Goal: Task Accomplishment & Management: Complete application form

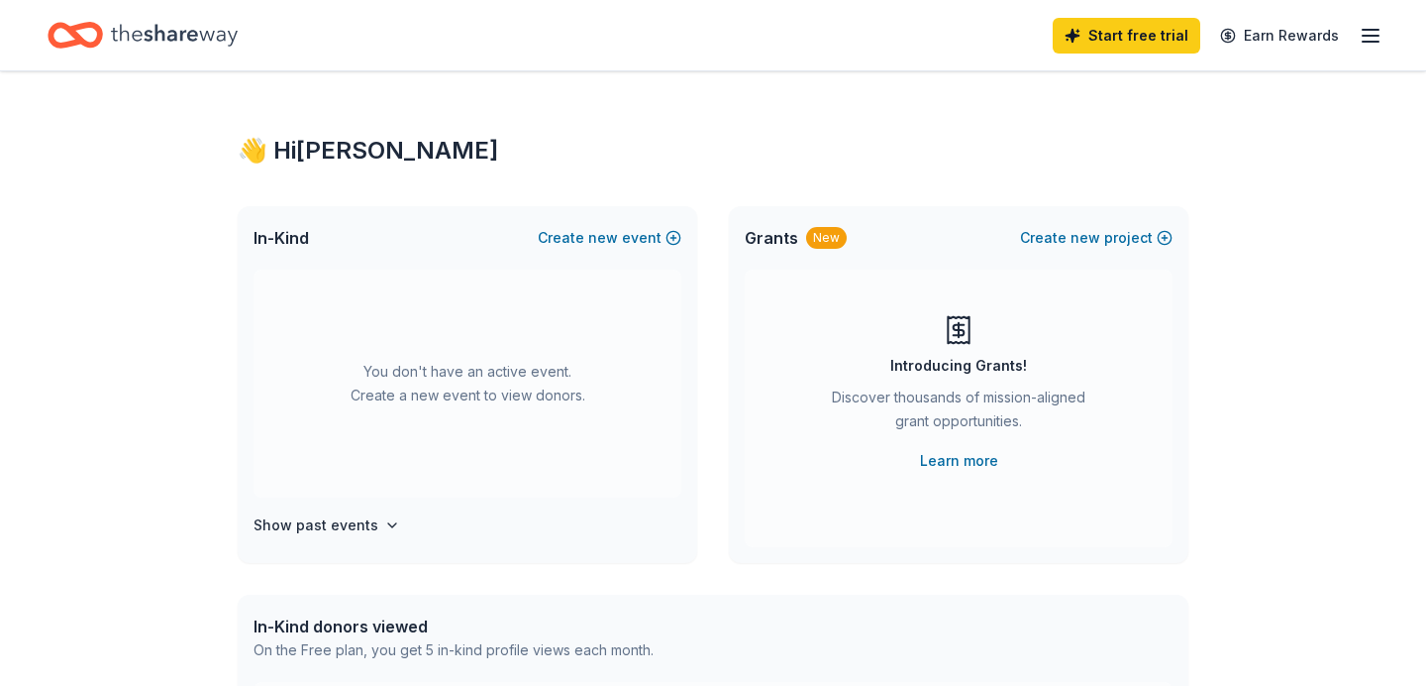
click at [170, 57] on div "Home" at bounding box center [143, 35] width 190 height 47
click at [155, 40] on icon "Home" at bounding box center [174, 35] width 127 height 22
click at [1372, 36] on line "button" at bounding box center [1371, 36] width 16 height 0
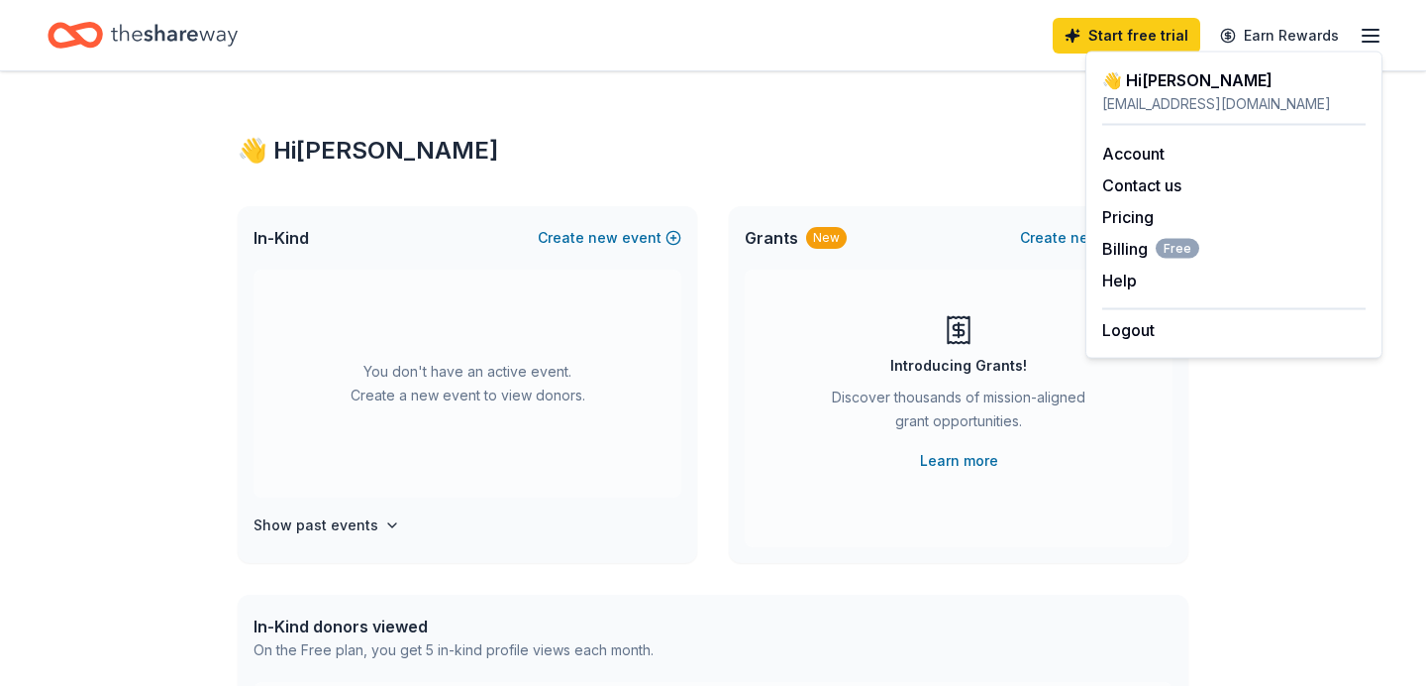
click at [1161, 83] on div "👋 Hi [PERSON_NAME]" at bounding box center [1235, 80] width 264 height 24
click at [1018, 125] on div "👋 Hi [PERSON_NAME] In-Kind Create new event You don't have an active event. Cre…" at bounding box center [713, 649] width 1014 height 1157
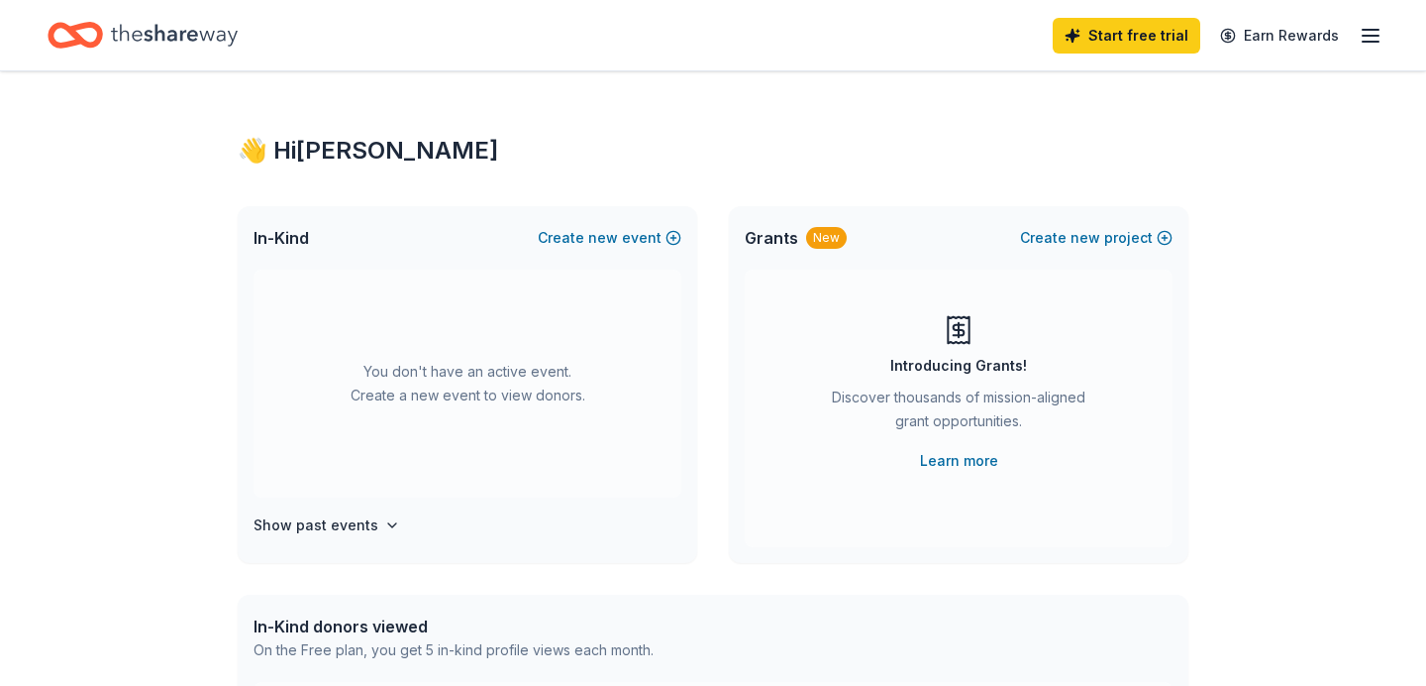
click at [264, 251] on div "In-Kind Create new event" at bounding box center [468, 237] width 460 height 63
click at [608, 236] on span "new" at bounding box center [603, 238] width 30 height 24
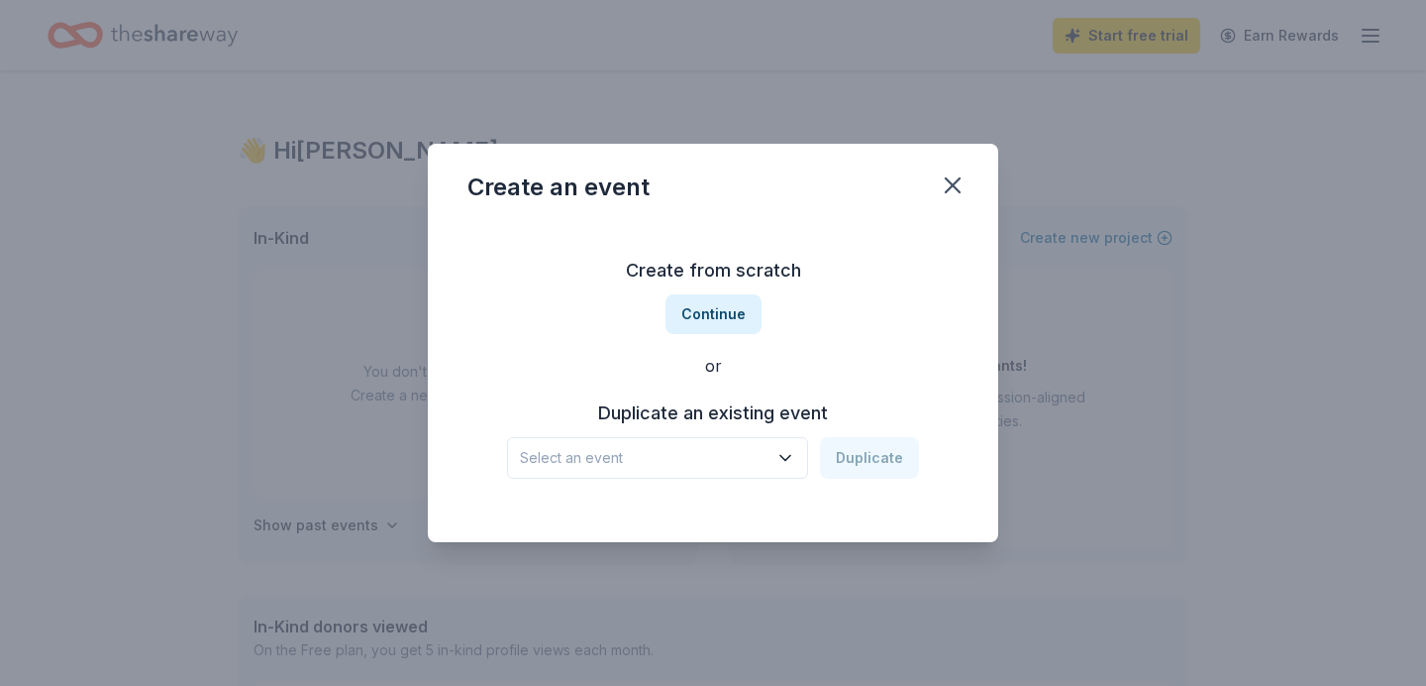
click at [713, 470] on button "Select an event" at bounding box center [657, 458] width 301 height 42
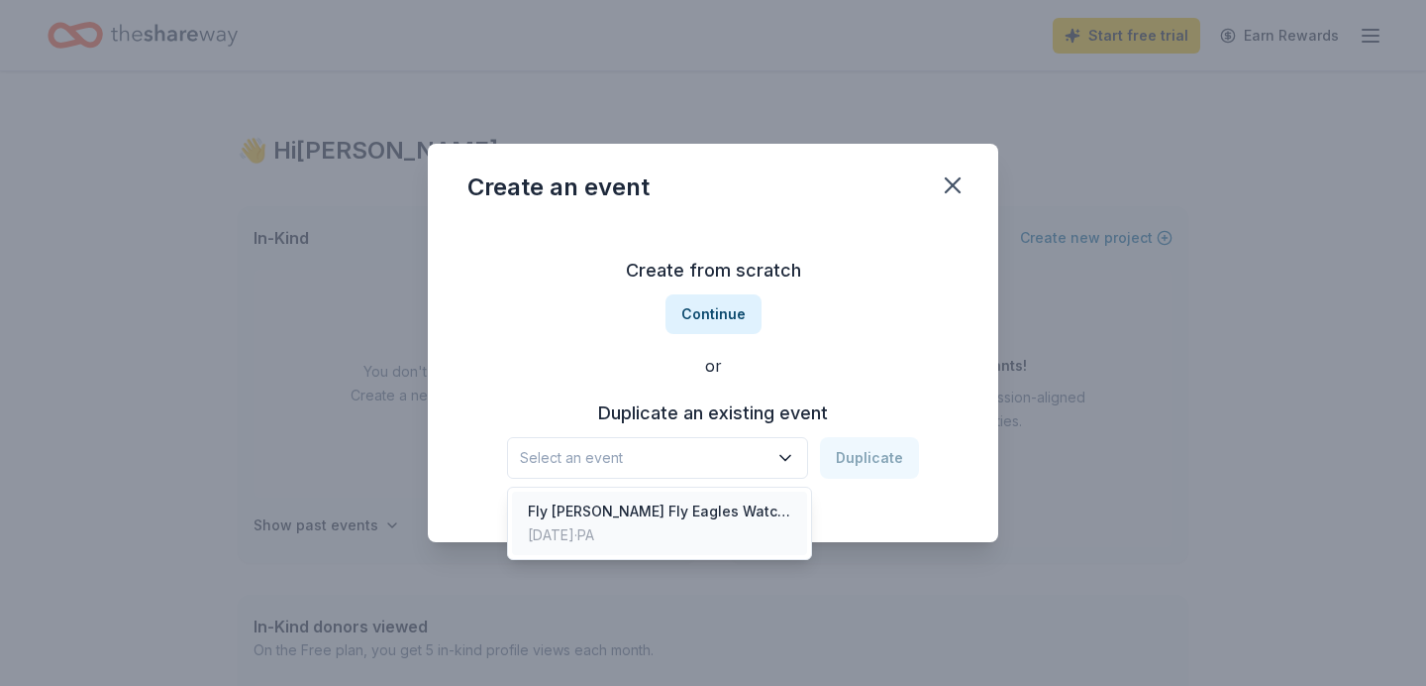
click at [707, 516] on div "Fly [PERSON_NAME] Fly Eagles Watch Party" at bounding box center [660, 511] width 264 height 24
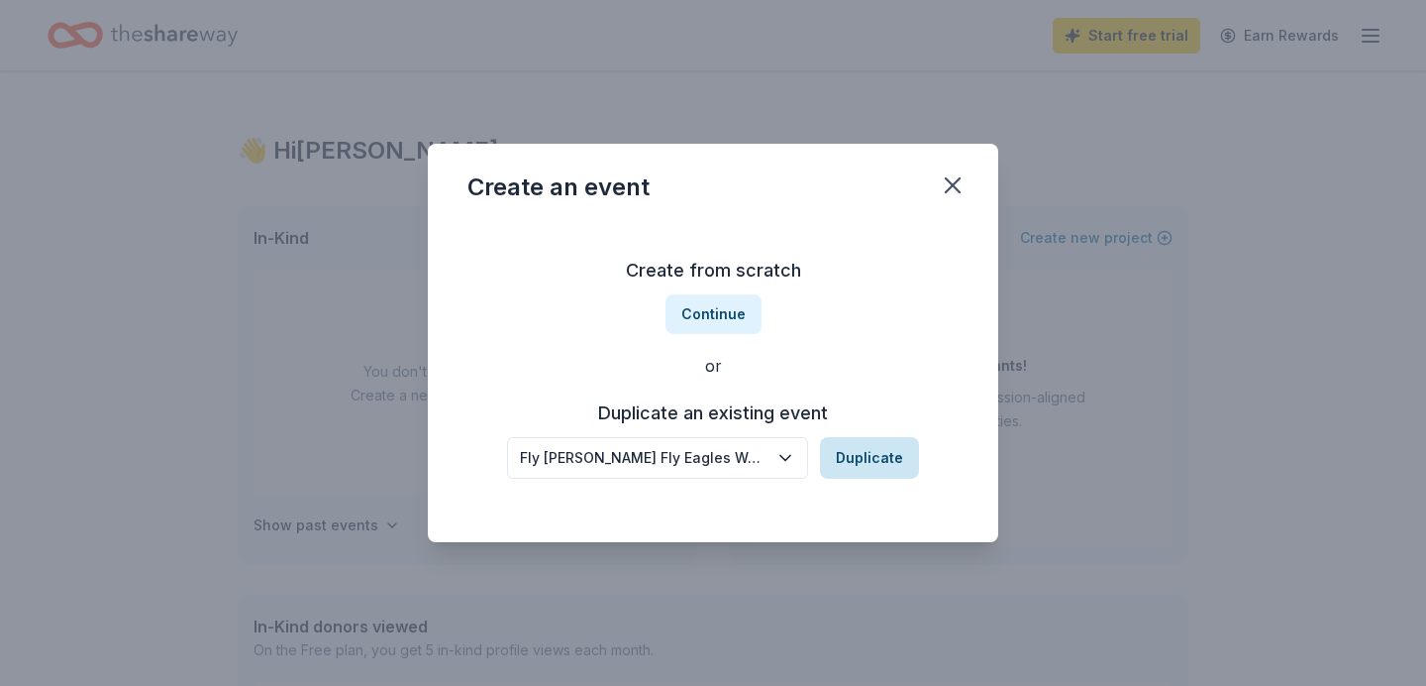
click at [897, 464] on button "Duplicate" at bounding box center [869, 458] width 99 height 42
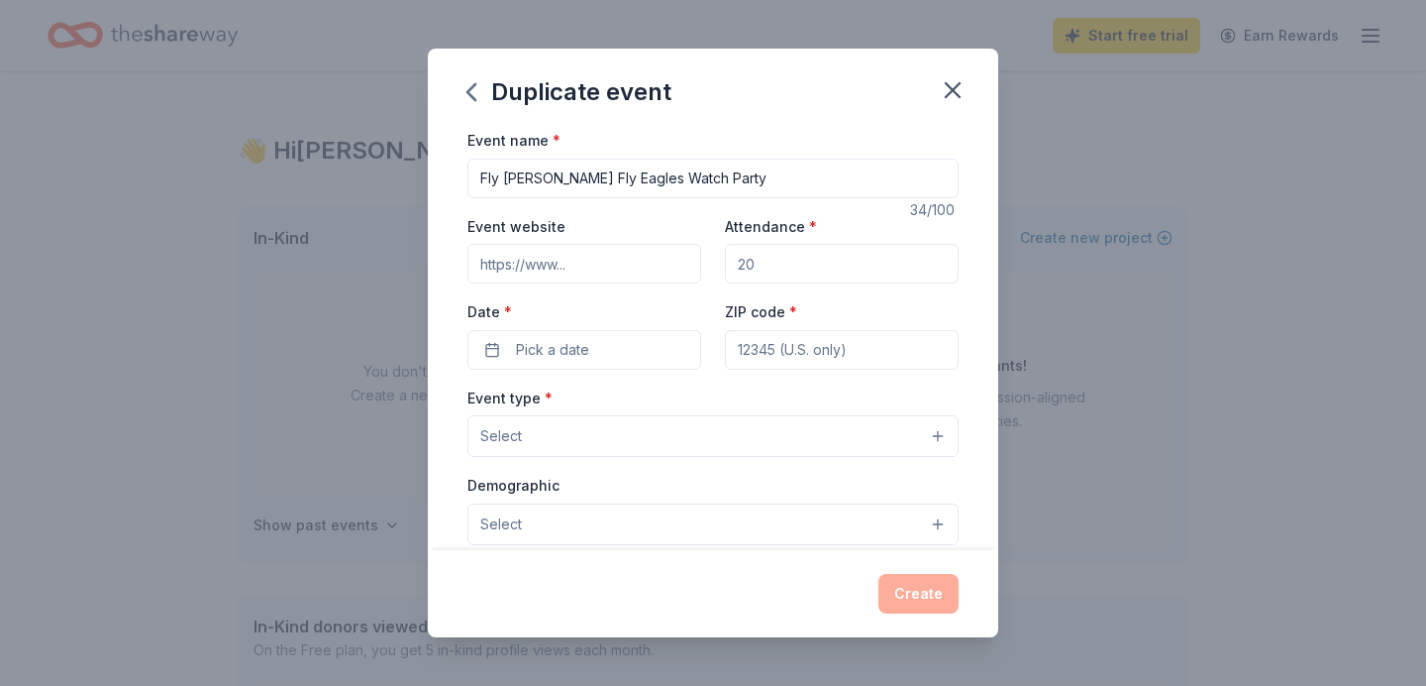
click at [639, 252] on input "Event website" at bounding box center [585, 264] width 234 height 40
click at [734, 257] on input "Attendance *" at bounding box center [842, 264] width 234 height 40
click at [751, 271] on input "Attendance *" at bounding box center [842, 264] width 234 height 40
click at [768, 264] on input "Attendance *" at bounding box center [842, 264] width 234 height 40
type input "200"
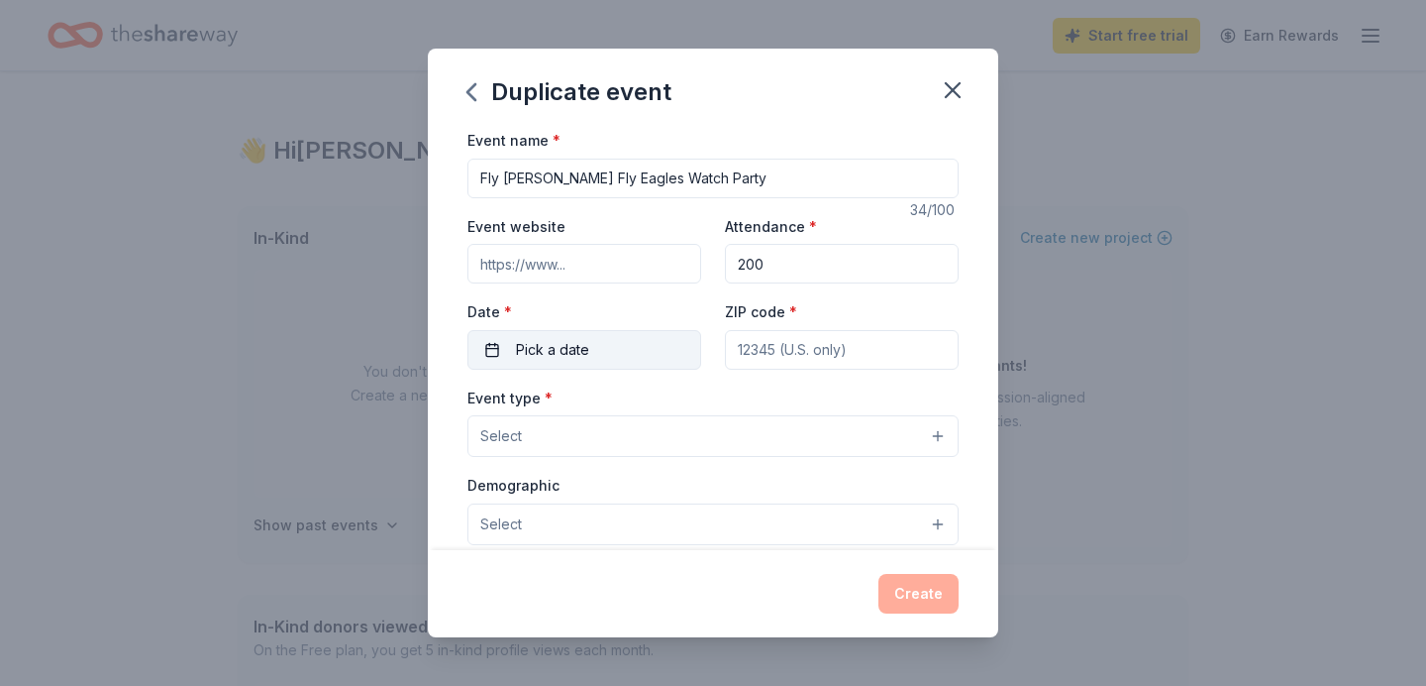
click at [645, 335] on button "Pick a date" at bounding box center [585, 350] width 234 height 40
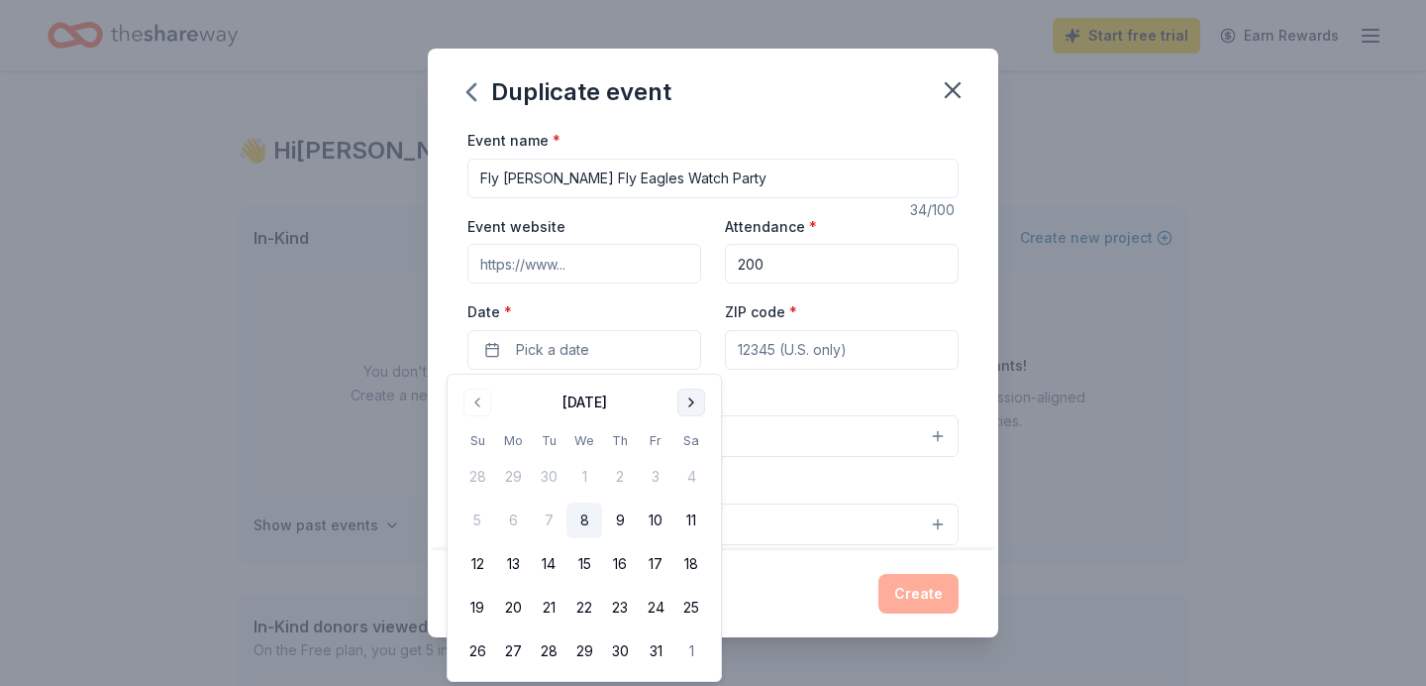
click at [689, 410] on button "Go to next month" at bounding box center [692, 402] width 28 height 28
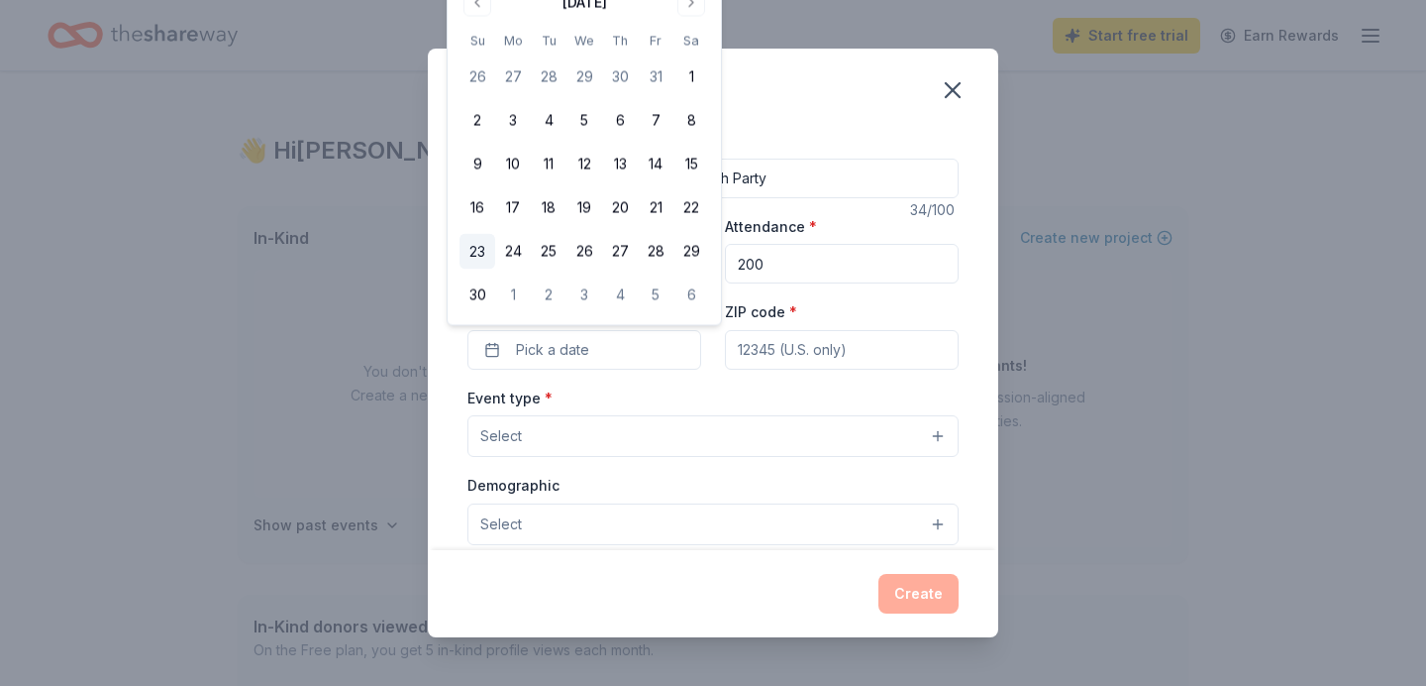
click at [477, 253] on button "23" at bounding box center [478, 252] width 36 height 36
click at [796, 310] on div "ZIP code *" at bounding box center [842, 334] width 234 height 70
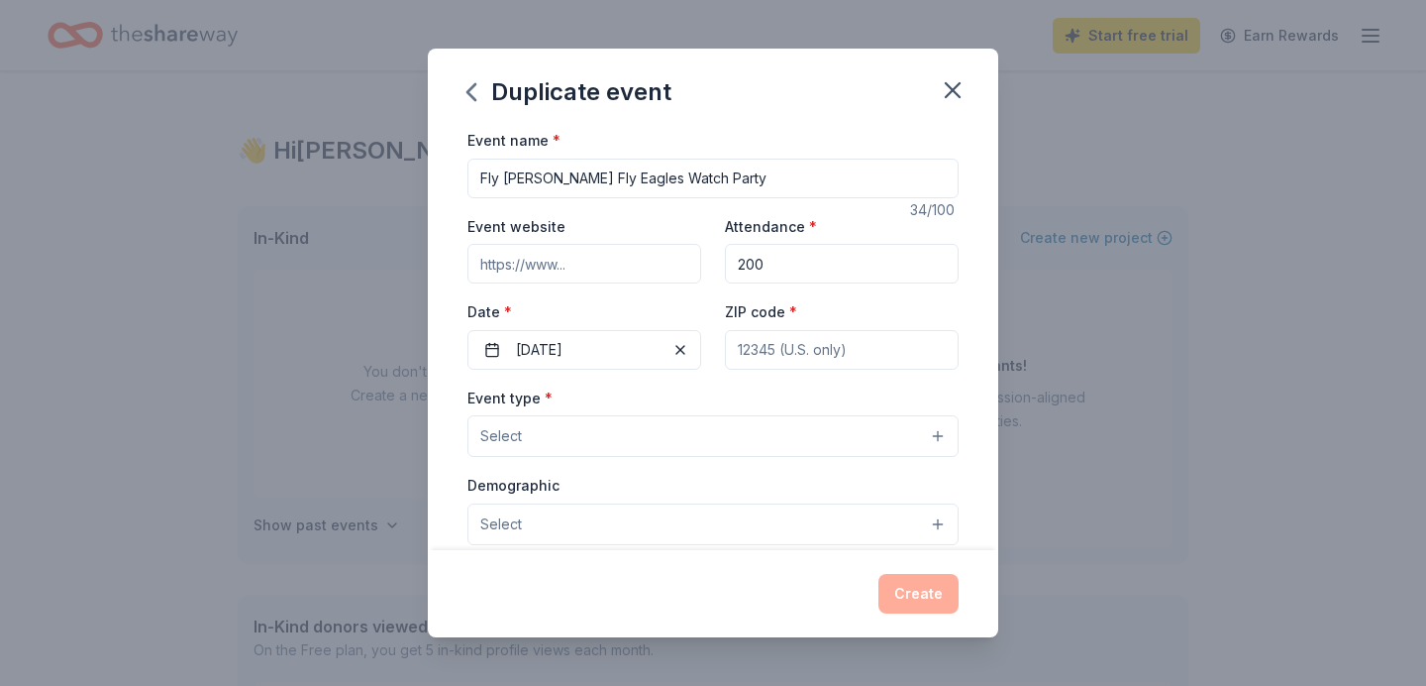
click at [787, 358] on input "ZIP code *" at bounding box center [842, 350] width 234 height 40
type input "19382"
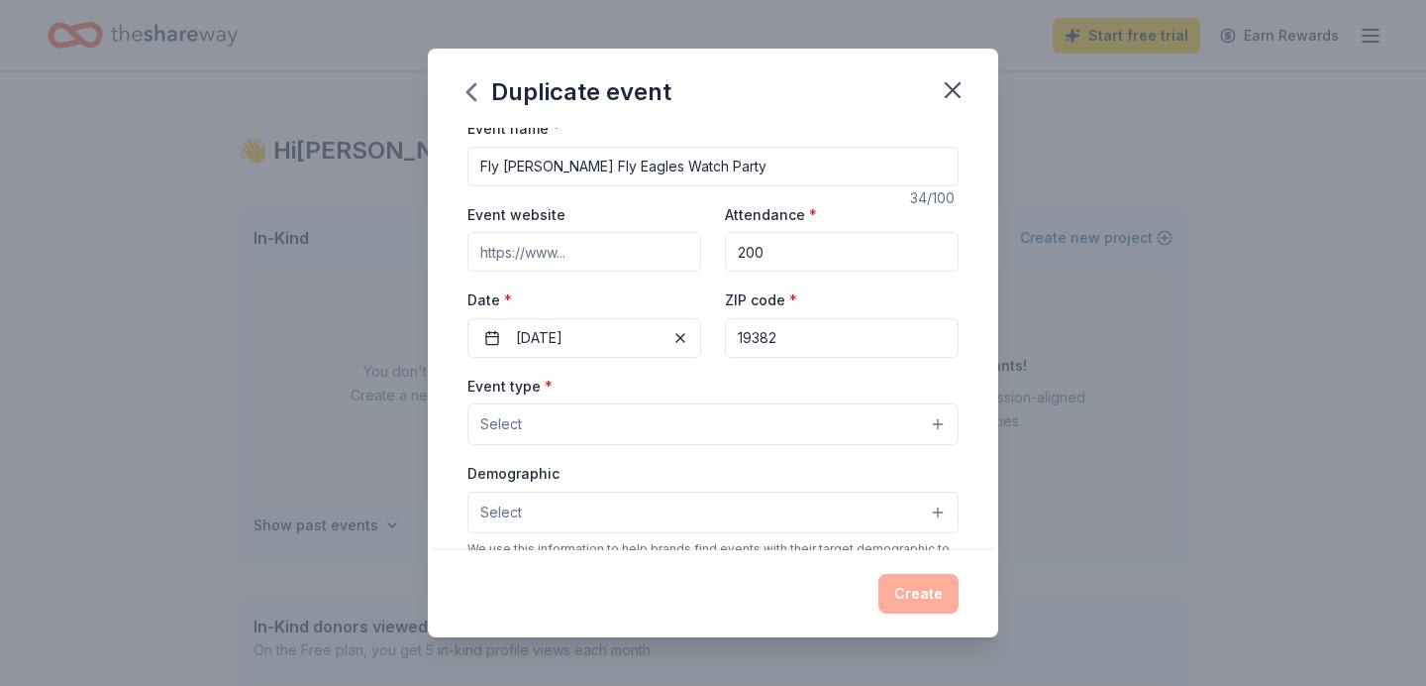
scroll to position [13, 0]
click at [837, 416] on button "Select" at bounding box center [713, 423] width 491 height 42
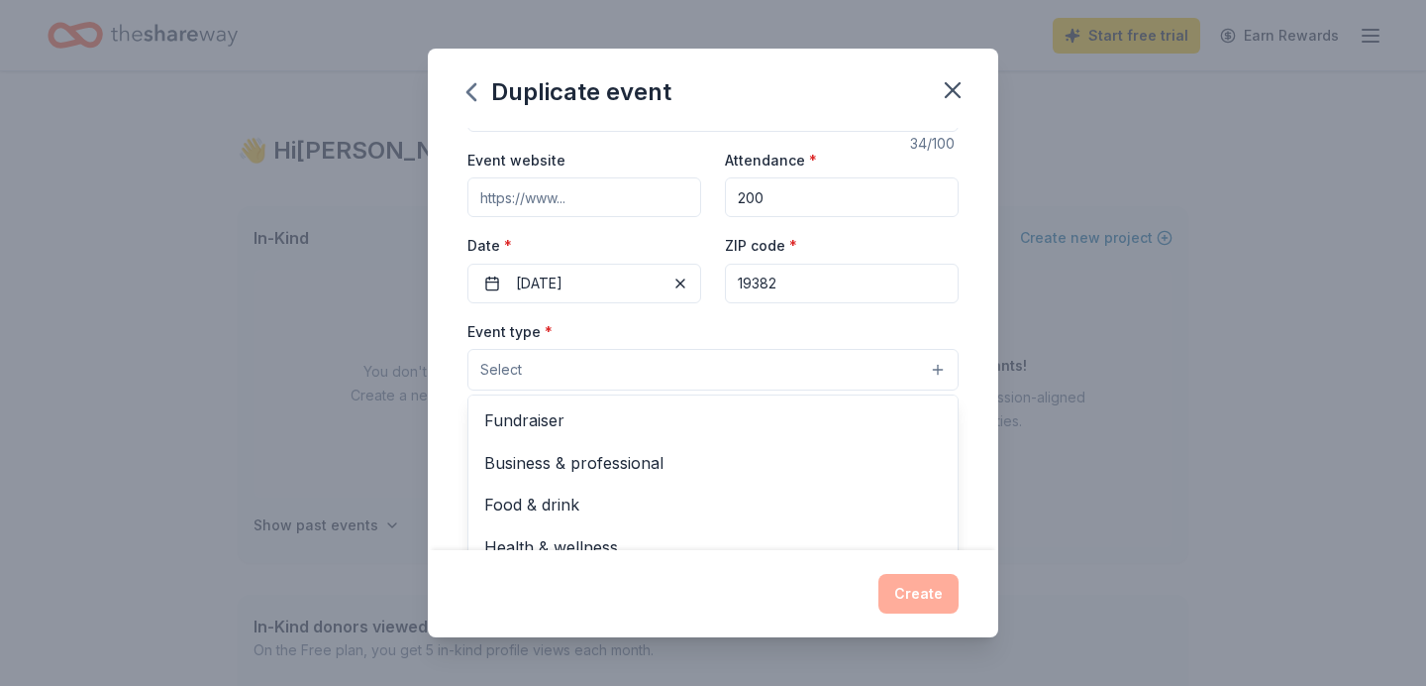
scroll to position [72, 0]
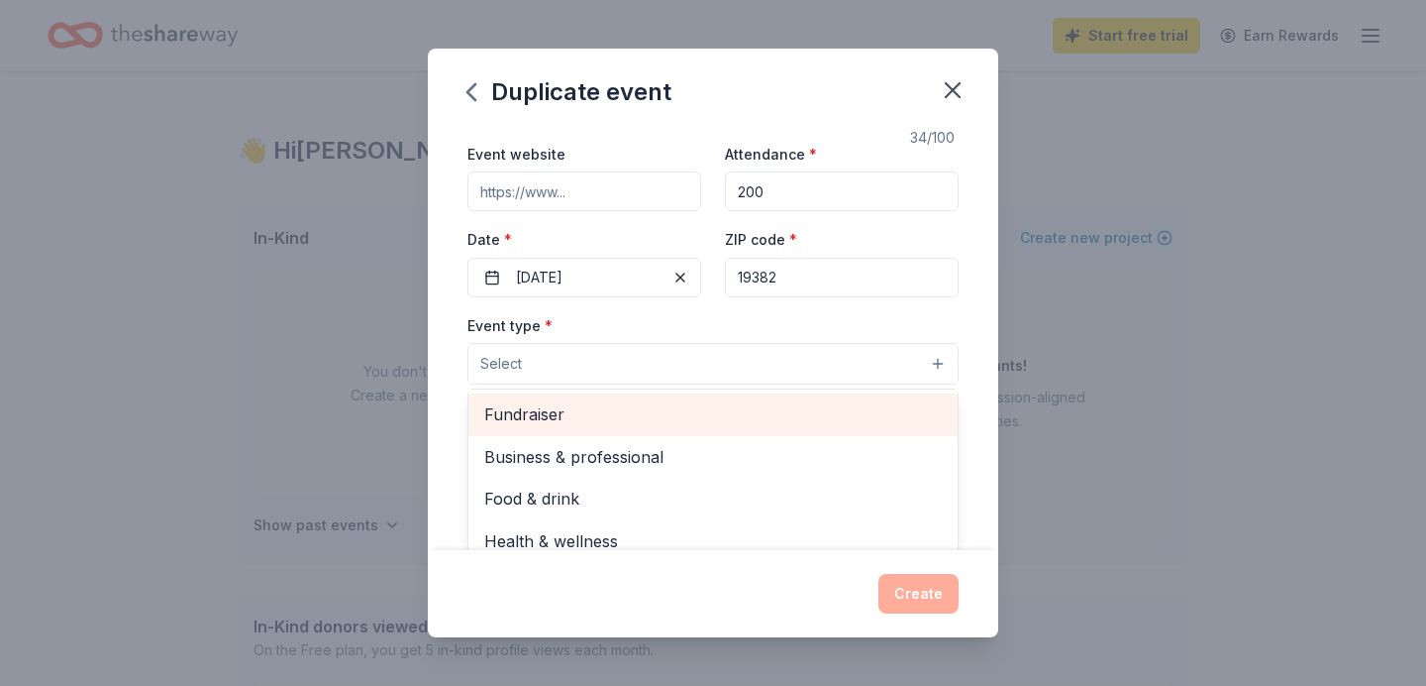
click at [619, 429] on div "Fundraiser" at bounding box center [713, 414] width 489 height 42
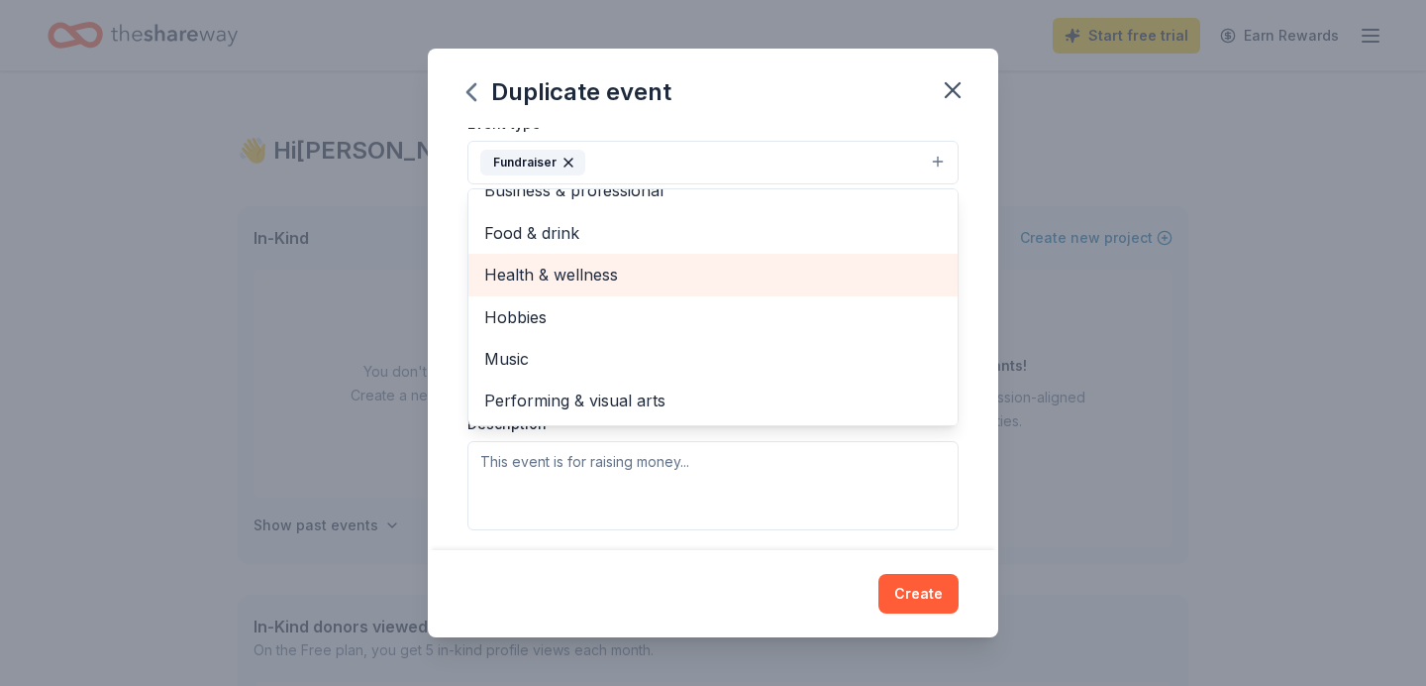
scroll to position [277, 0]
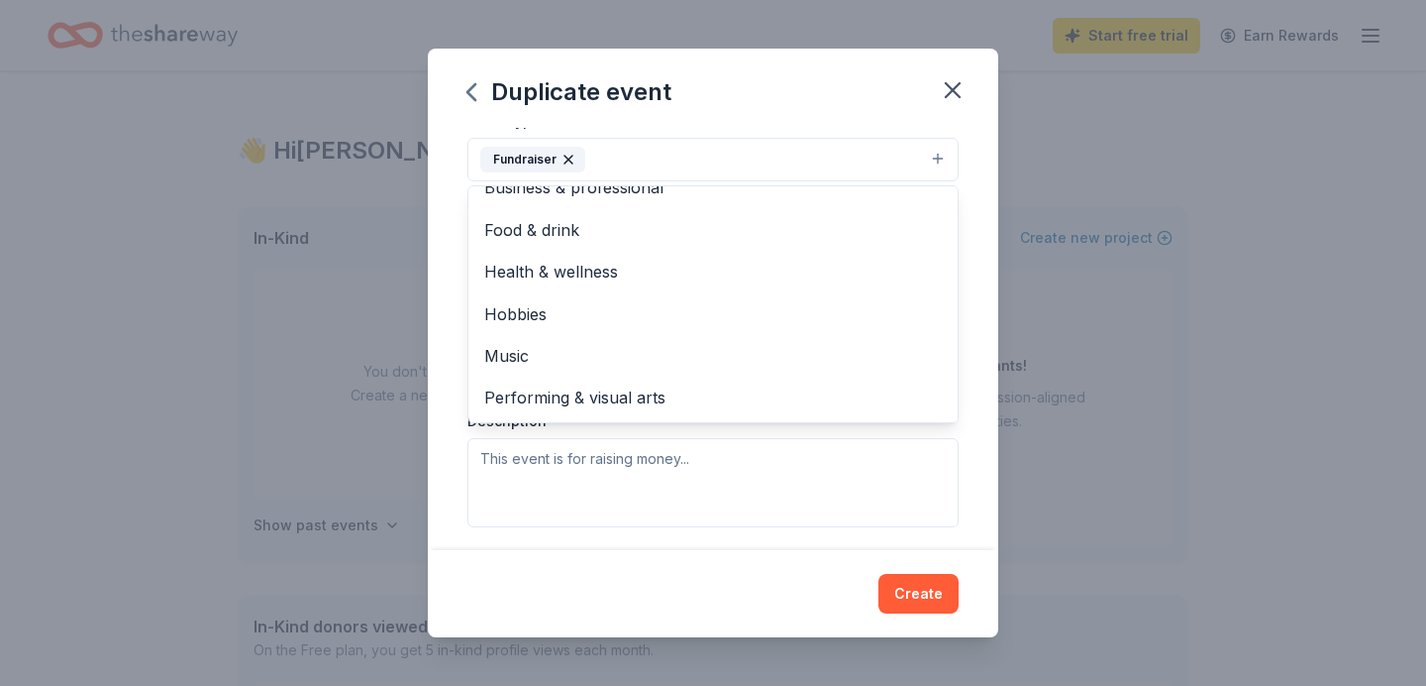
click at [621, 514] on div "Event type * Fundraiser Business & professional Food & drink Health & wellness …" at bounding box center [713, 317] width 491 height 419
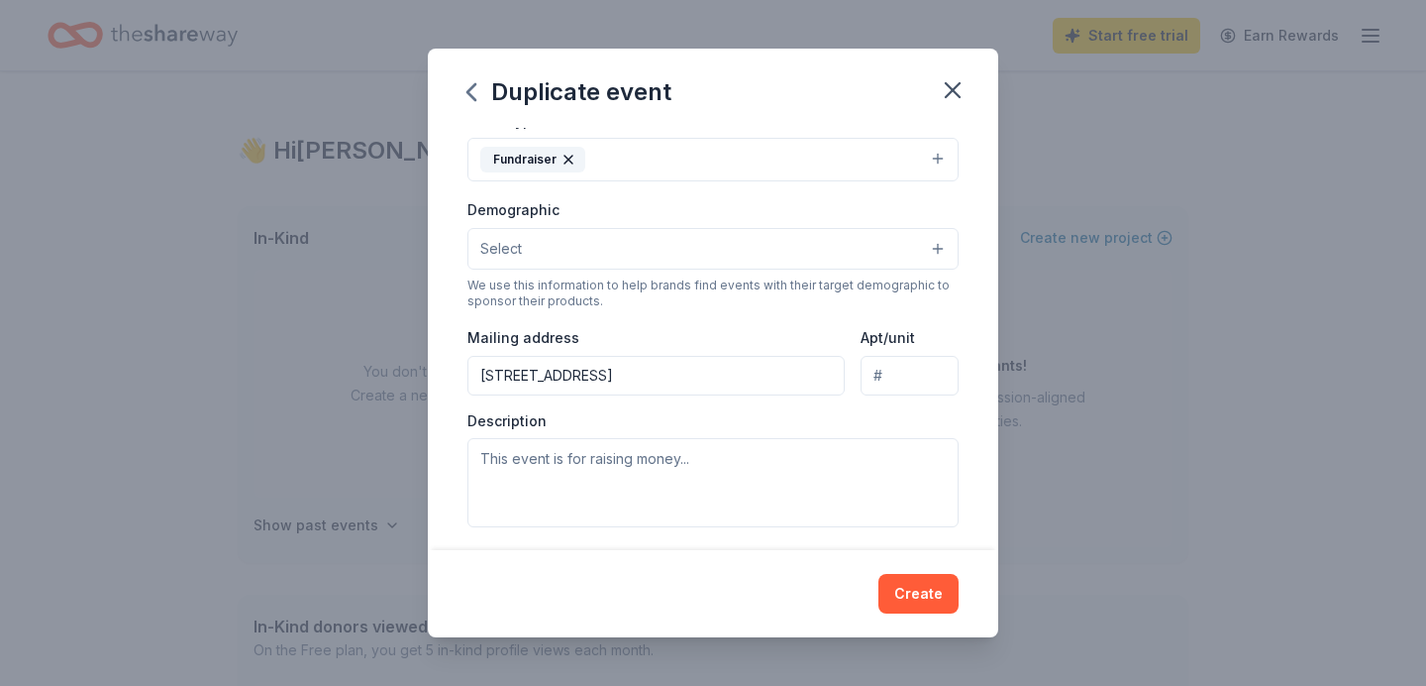
click at [798, 382] on input "[STREET_ADDRESS]" at bounding box center [656, 376] width 377 height 40
type input "[STREET_ADDRESS]"
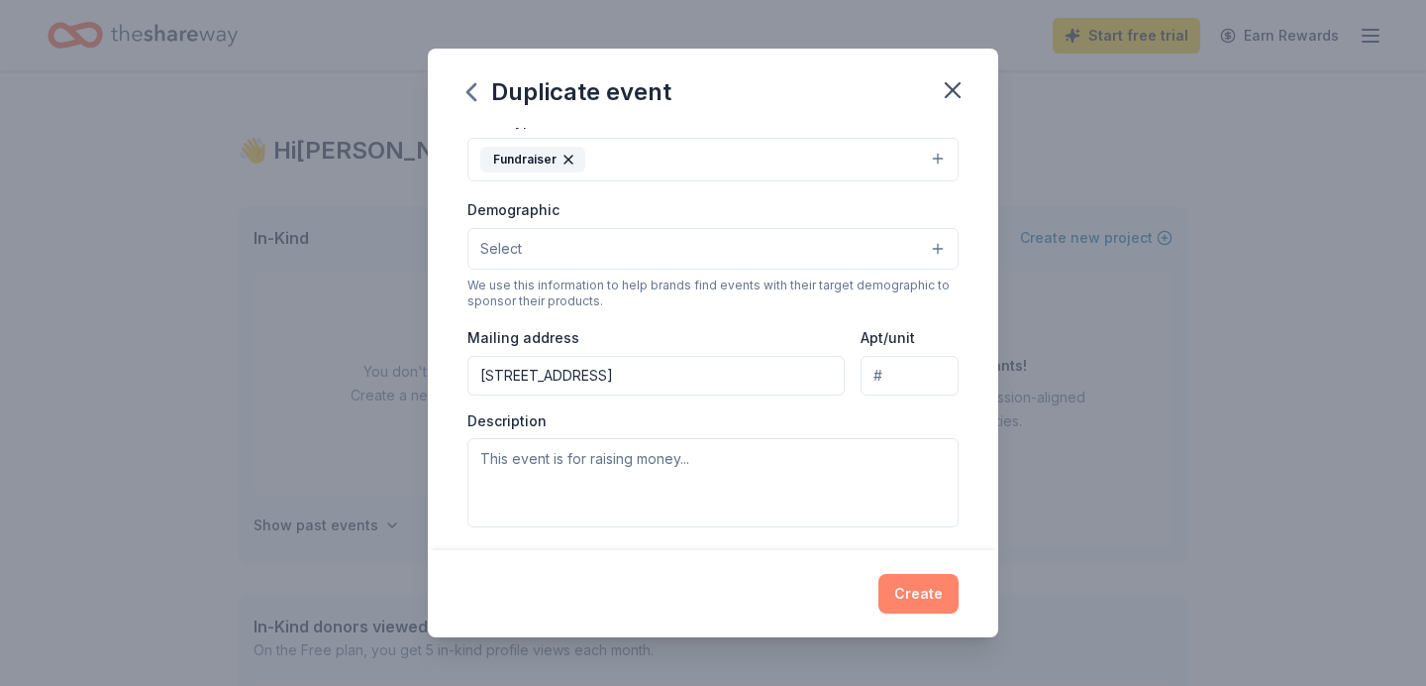
click at [913, 588] on button "Create" at bounding box center [919, 594] width 80 height 40
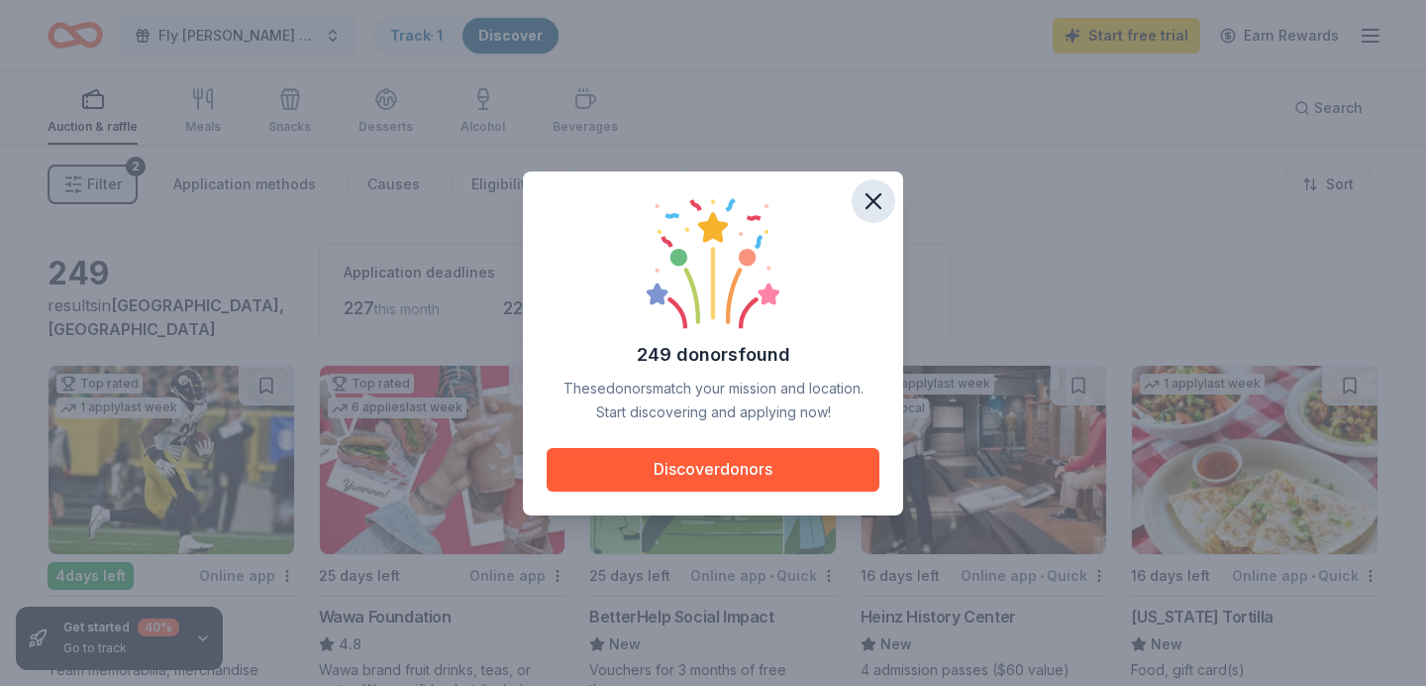
click at [866, 201] on icon "button" at bounding box center [874, 201] width 28 height 28
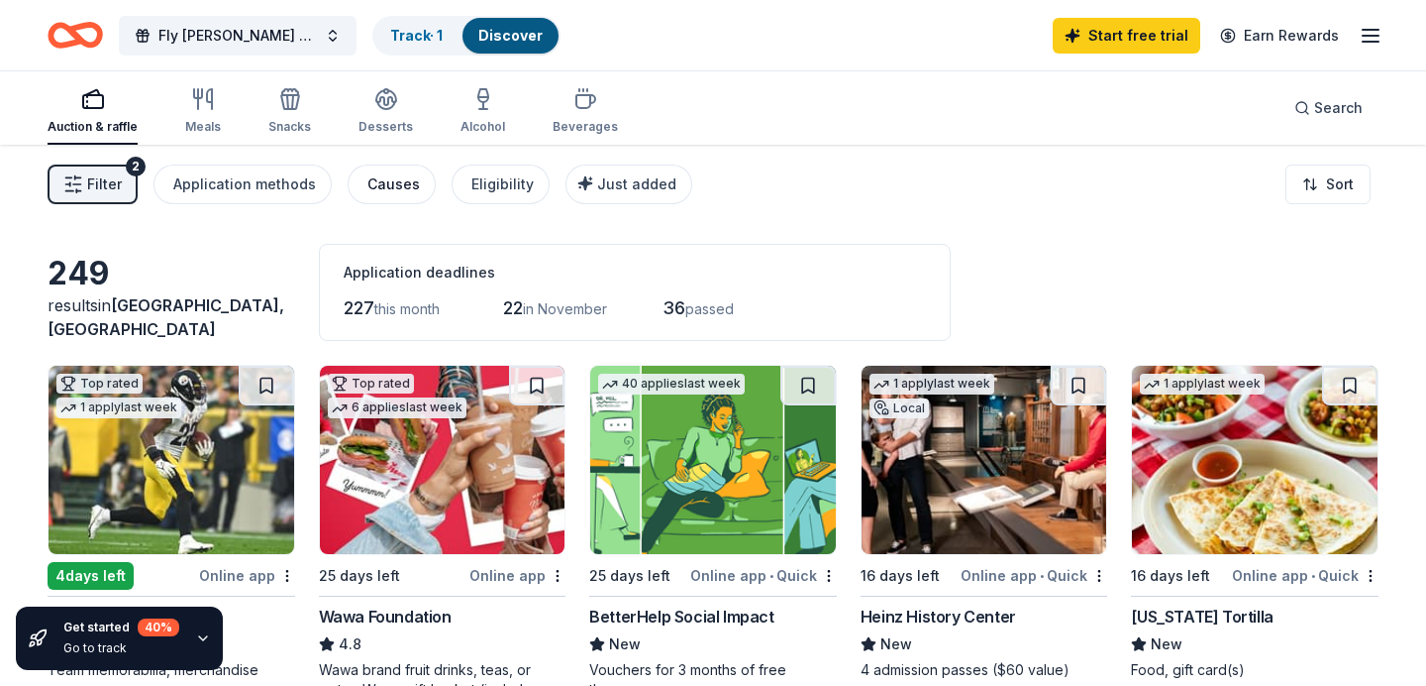
click at [397, 190] on div "Causes" at bounding box center [394, 184] width 53 height 24
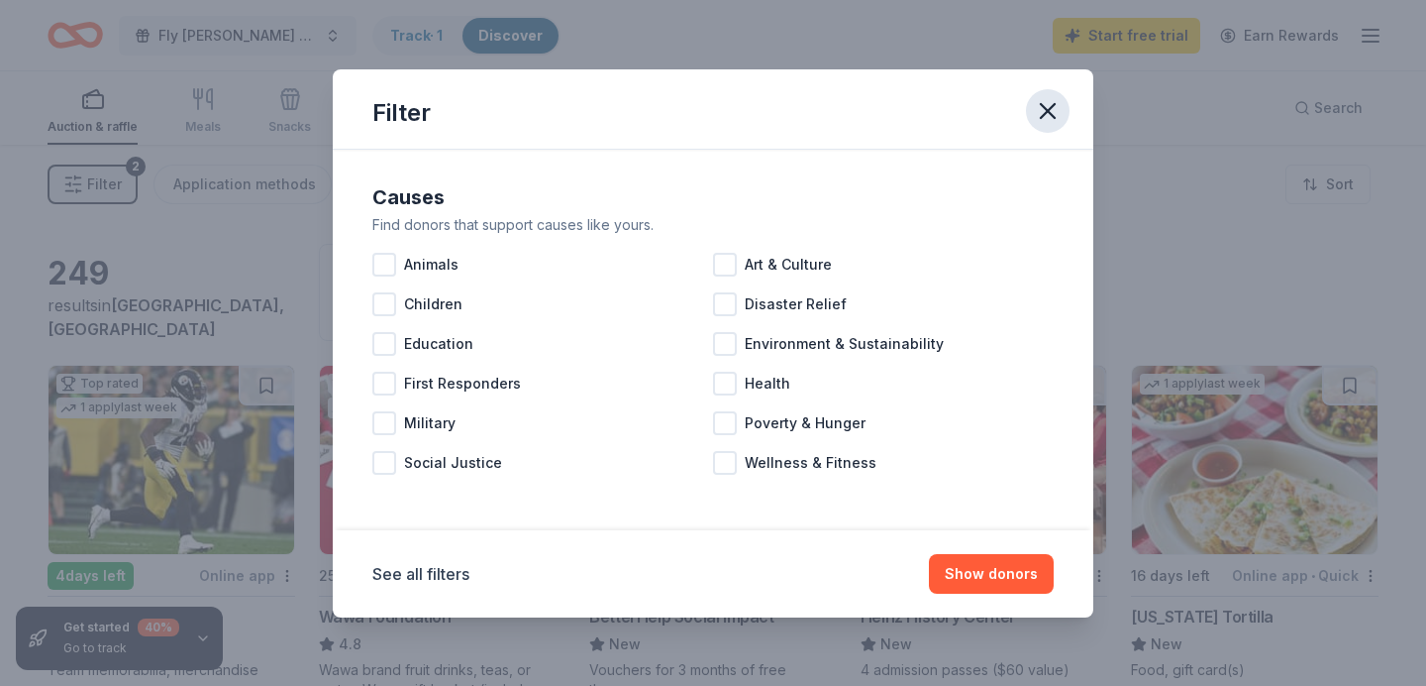
click at [1030, 120] on button "button" at bounding box center [1048, 111] width 44 height 44
